Goal: Information Seeking & Learning: Learn about a topic

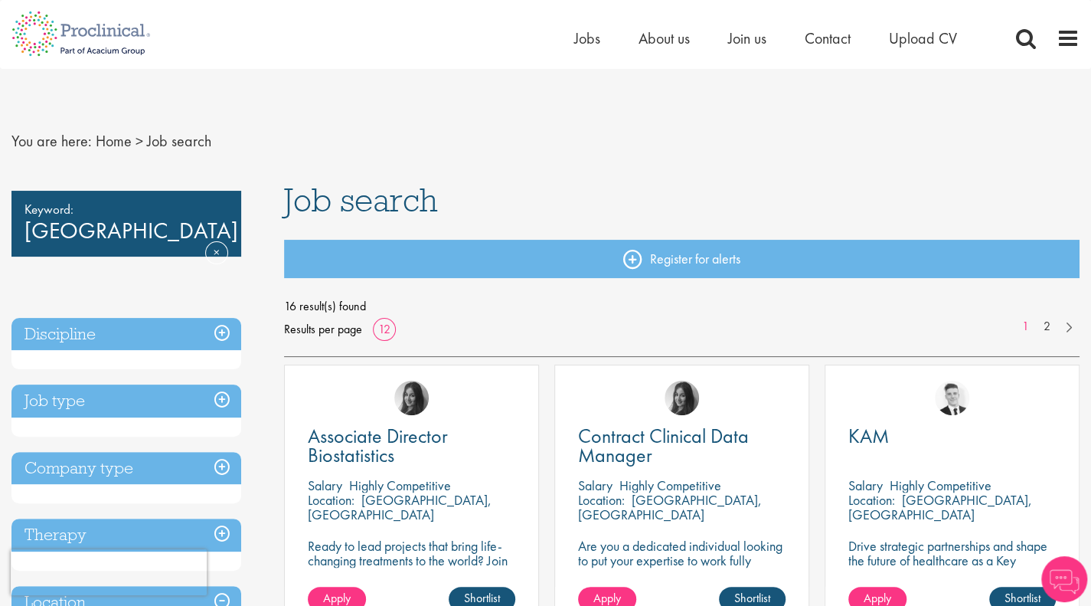
click at [209, 400] on h3 "Job type" at bounding box center [126, 400] width 230 height 33
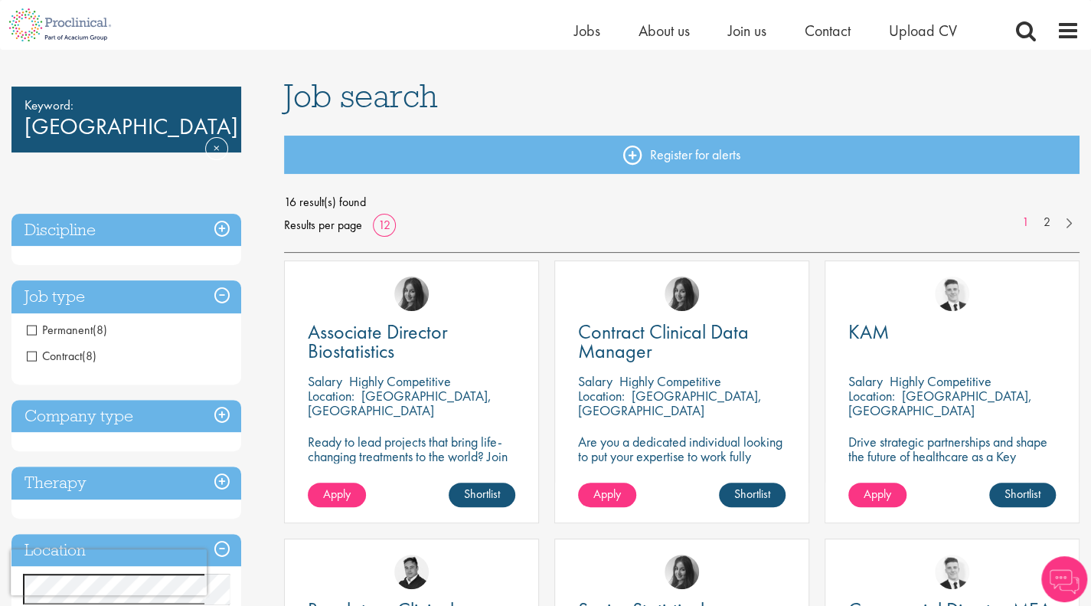
scroll to position [88, 0]
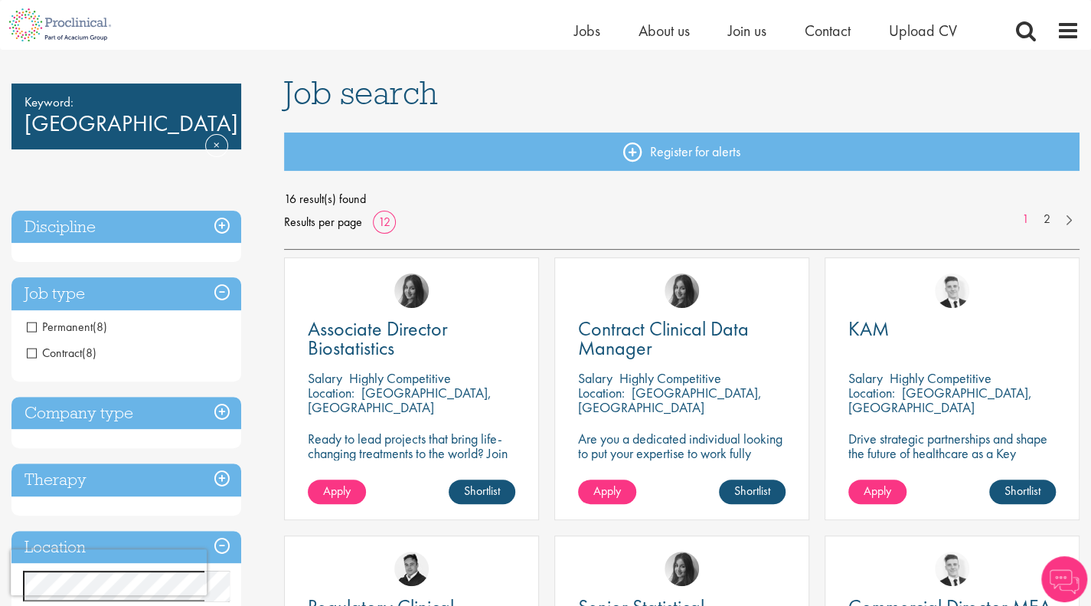
click at [122, 417] on h3 "Company type" at bounding box center [126, 413] width 230 height 33
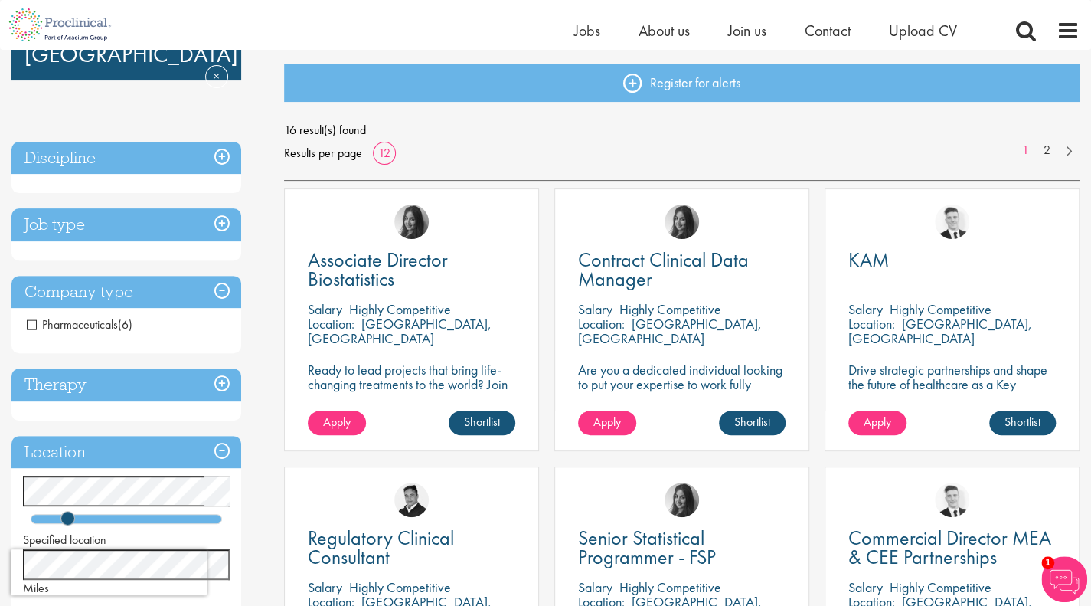
scroll to position [166, 0]
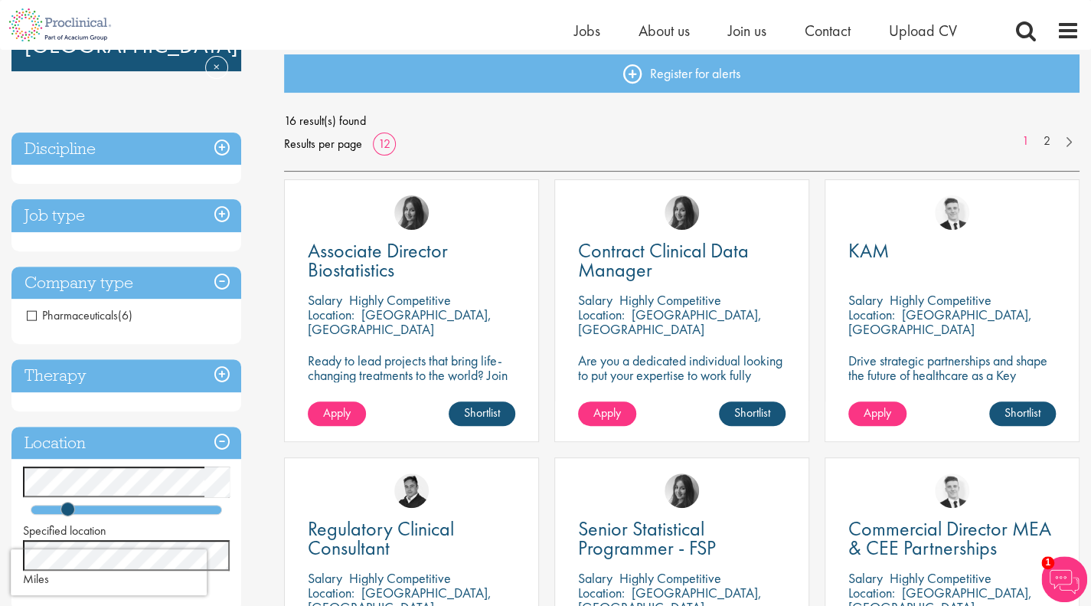
click at [142, 376] on h3 "Therapy" at bounding box center [126, 375] width 230 height 33
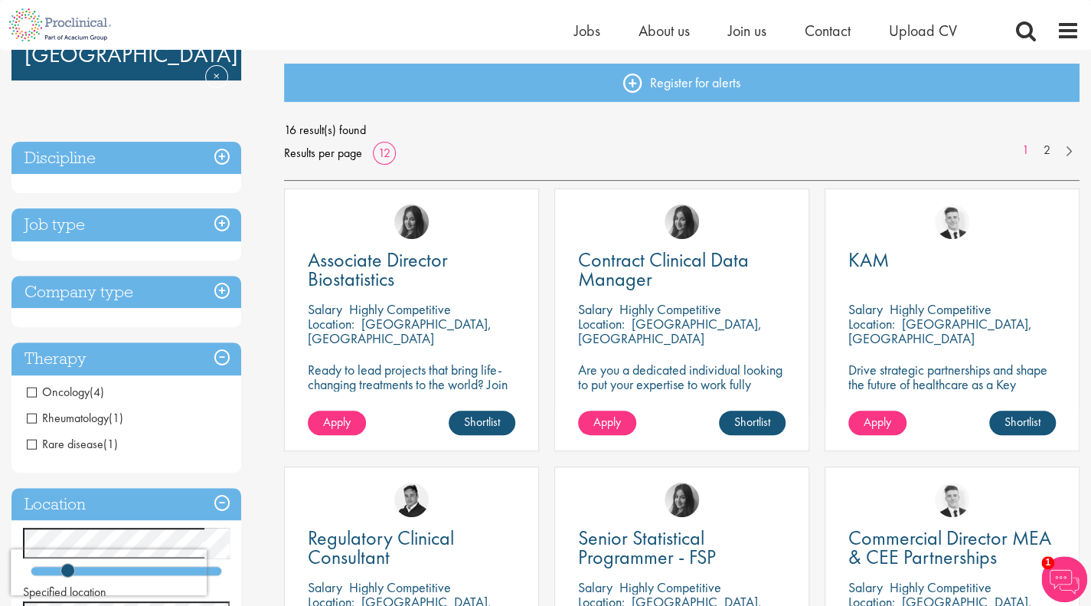
scroll to position [47, 0]
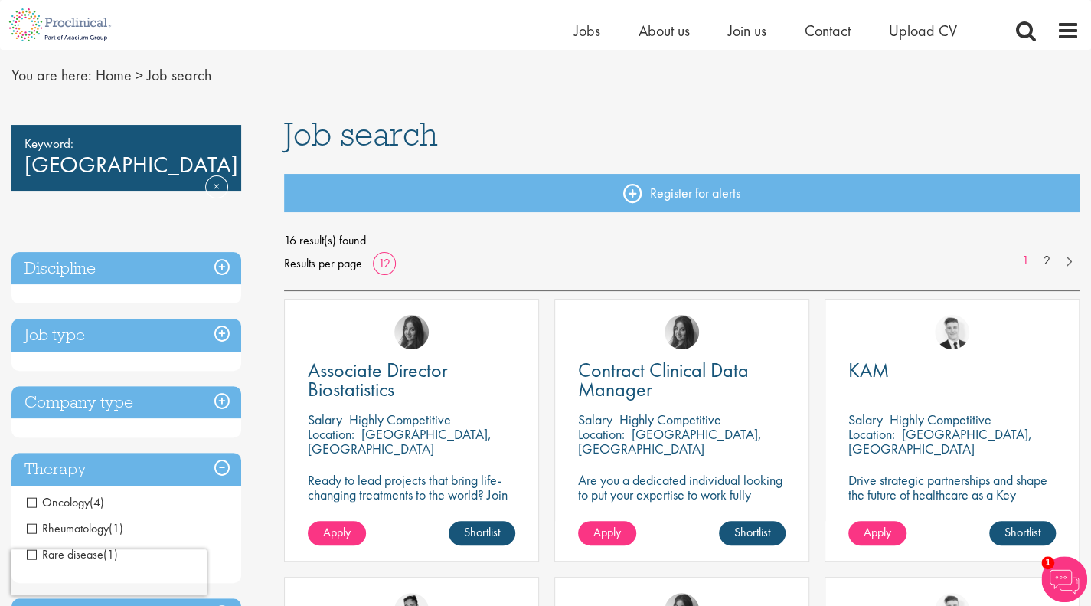
click at [173, 233] on div "Keyword: London Remove Discipline Biometrics (6) - + Statistics (4) Data Manage…" at bounding box center [126, 454] width 230 height 658
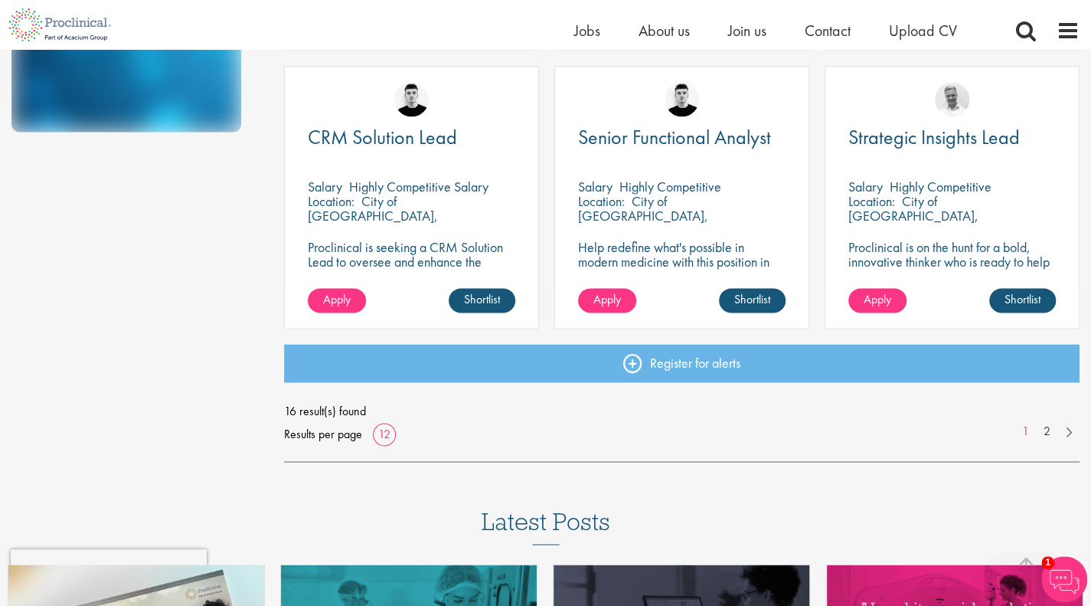
scroll to position [1114, 0]
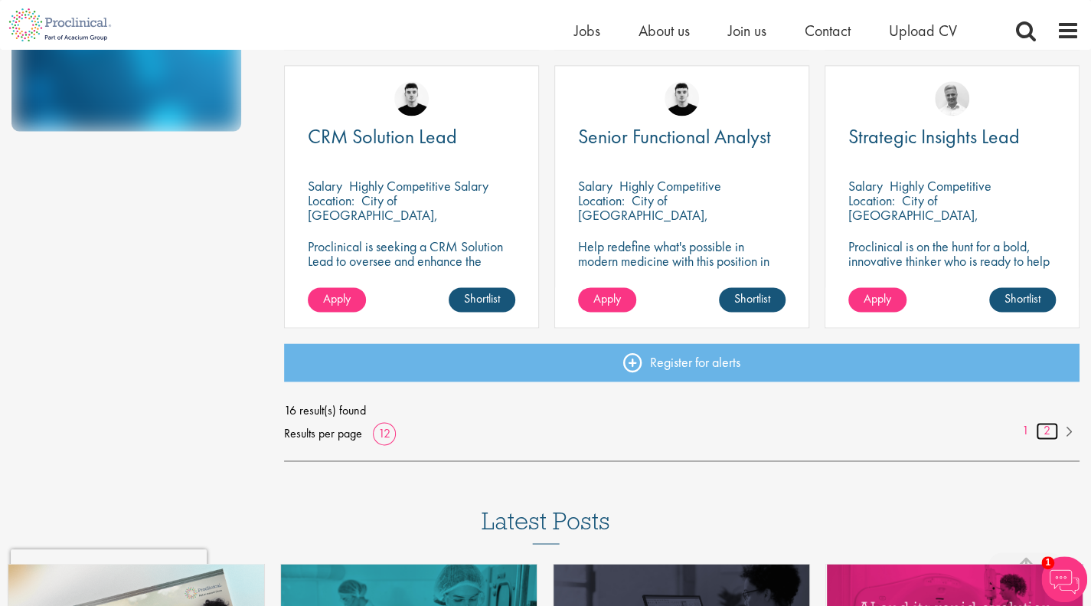
click at [1047, 429] on link "2" at bounding box center [1047, 431] width 22 height 18
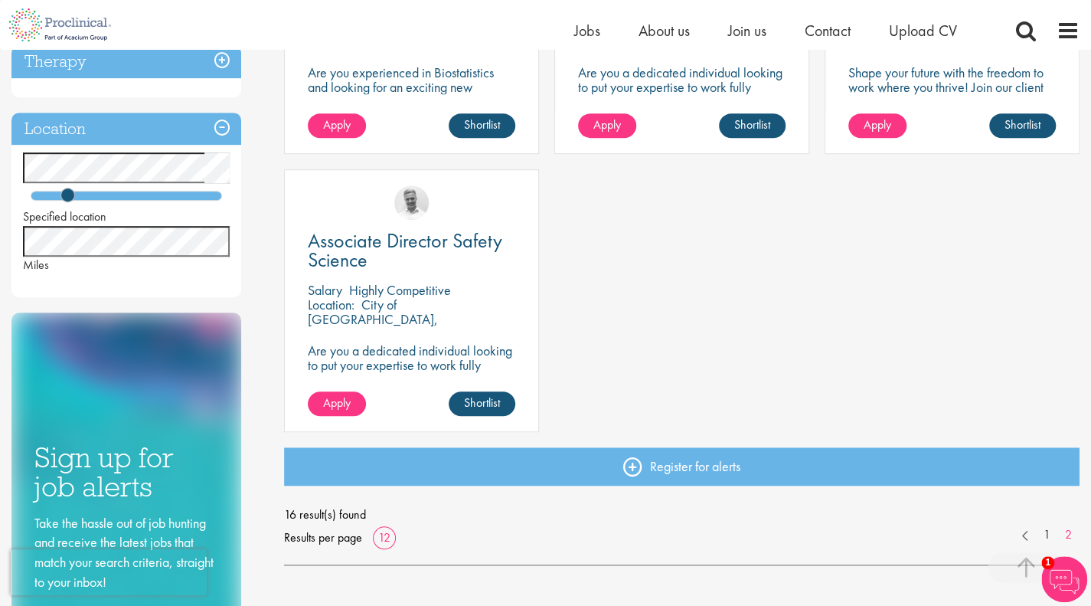
scroll to position [455, 0]
